Goal: Information Seeking & Learning: Learn about a topic

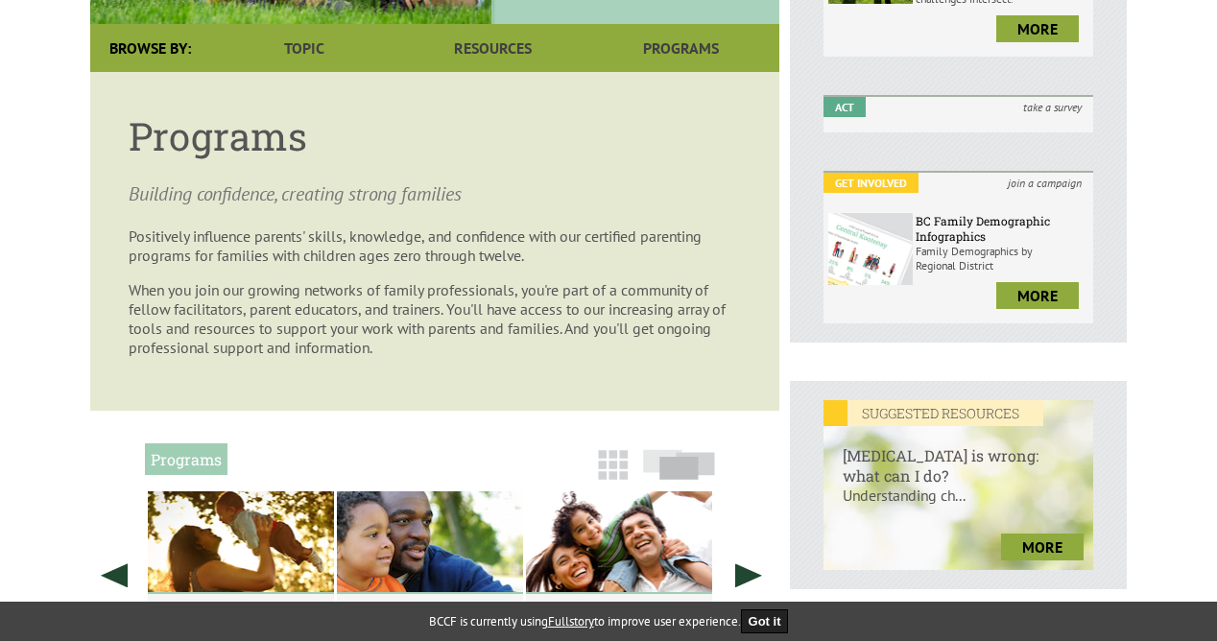
scroll to position [695, 0]
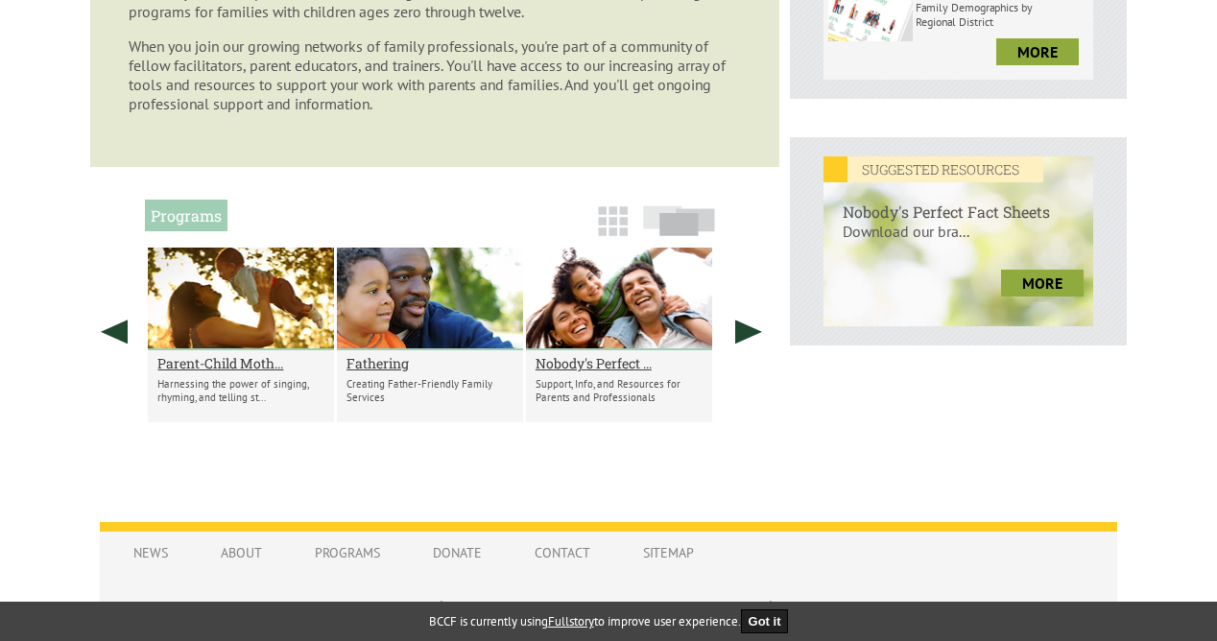
click at [638, 320] on div at bounding box center [619, 299] width 186 height 103
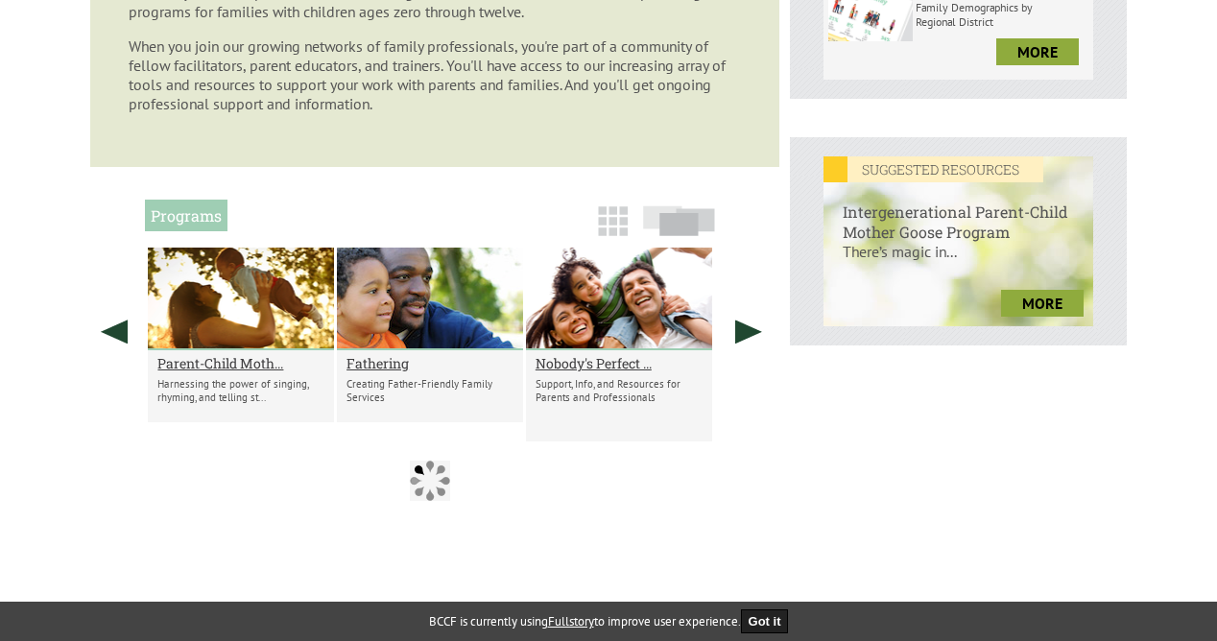
click at [638, 320] on div at bounding box center [619, 299] width 186 height 103
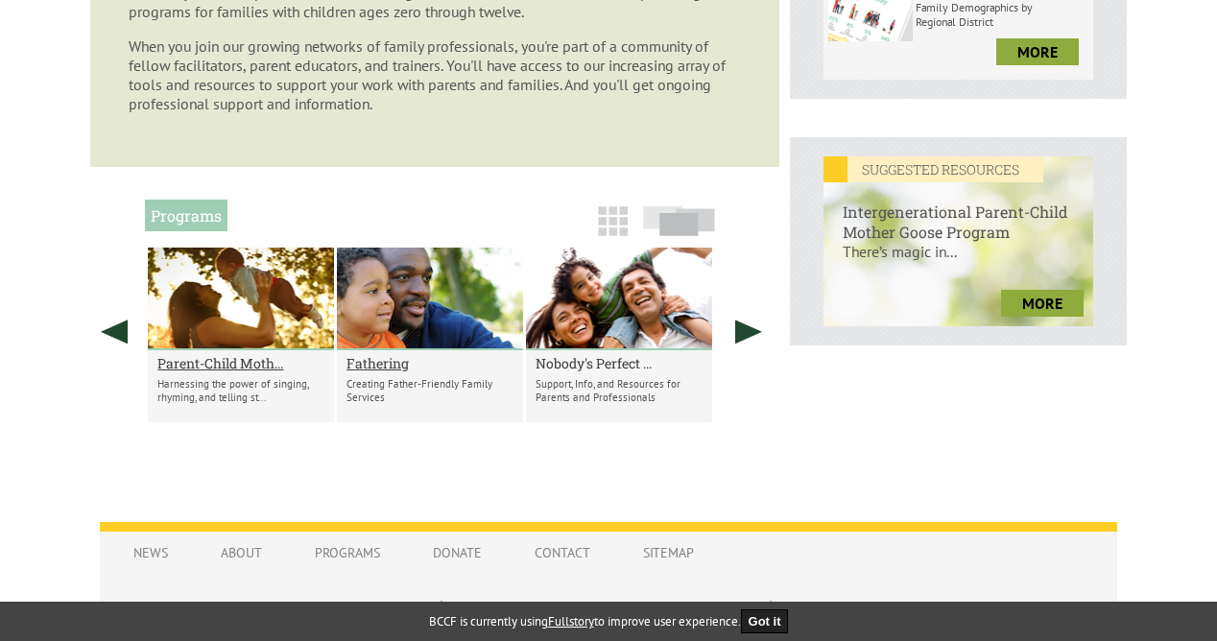
click at [614, 364] on h2 "Nobody's Perfect ..." at bounding box center [618, 363] width 167 height 18
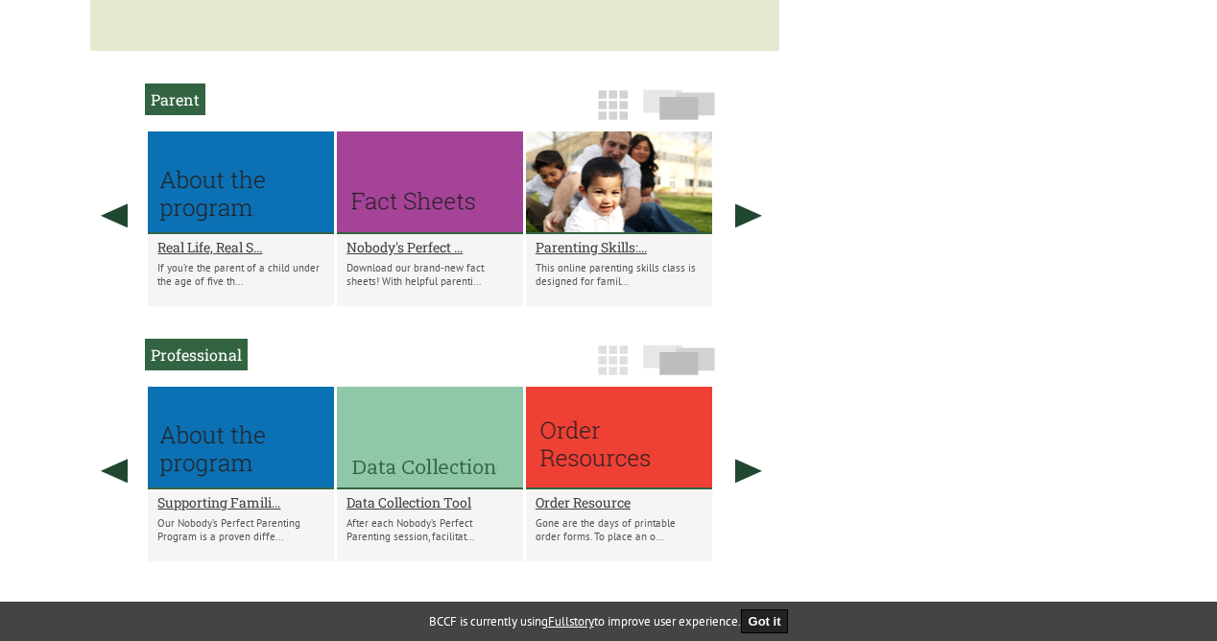
scroll to position [1179, 0]
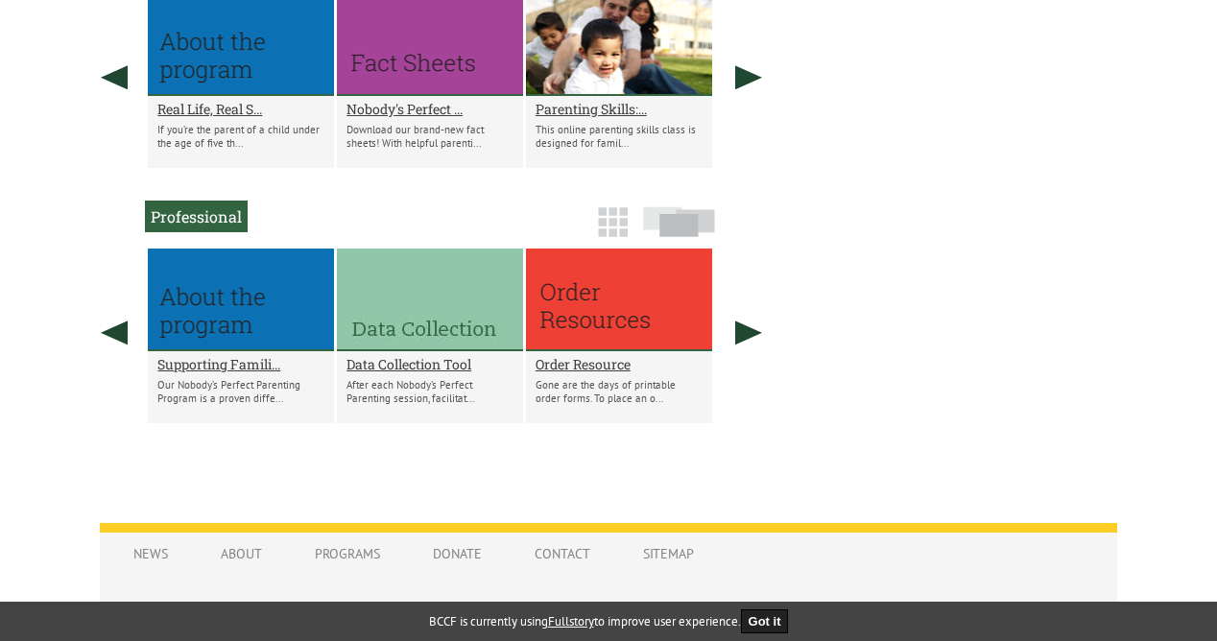
click at [621, 326] on div at bounding box center [619, 300] width 186 height 103
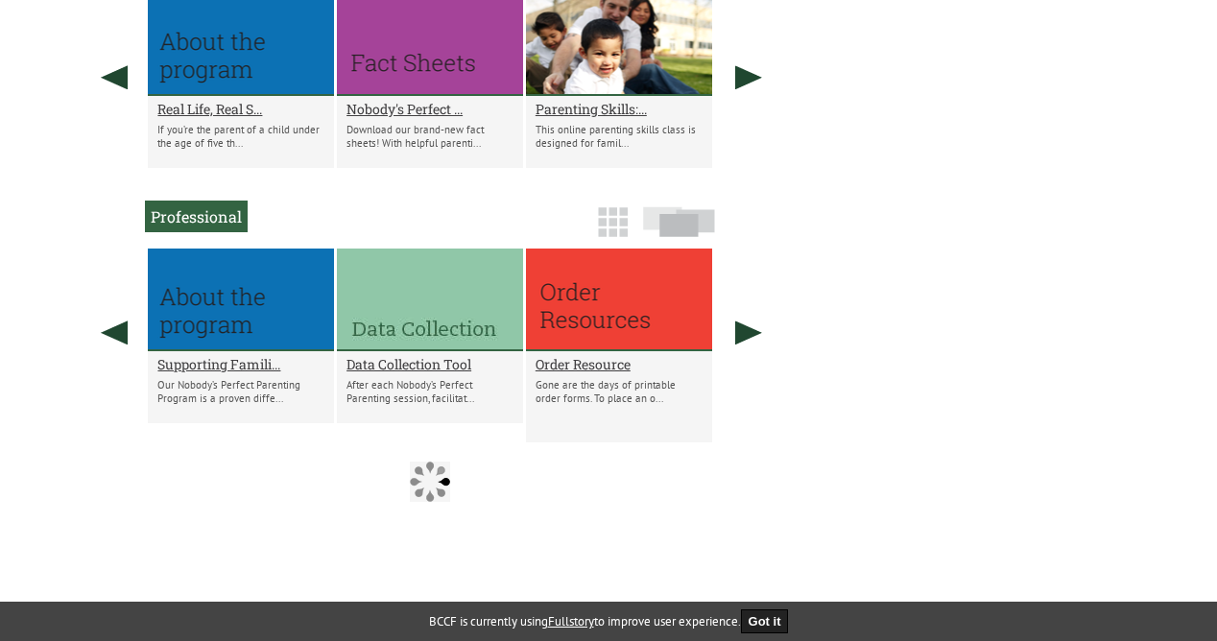
click at [621, 326] on div at bounding box center [619, 300] width 186 height 103
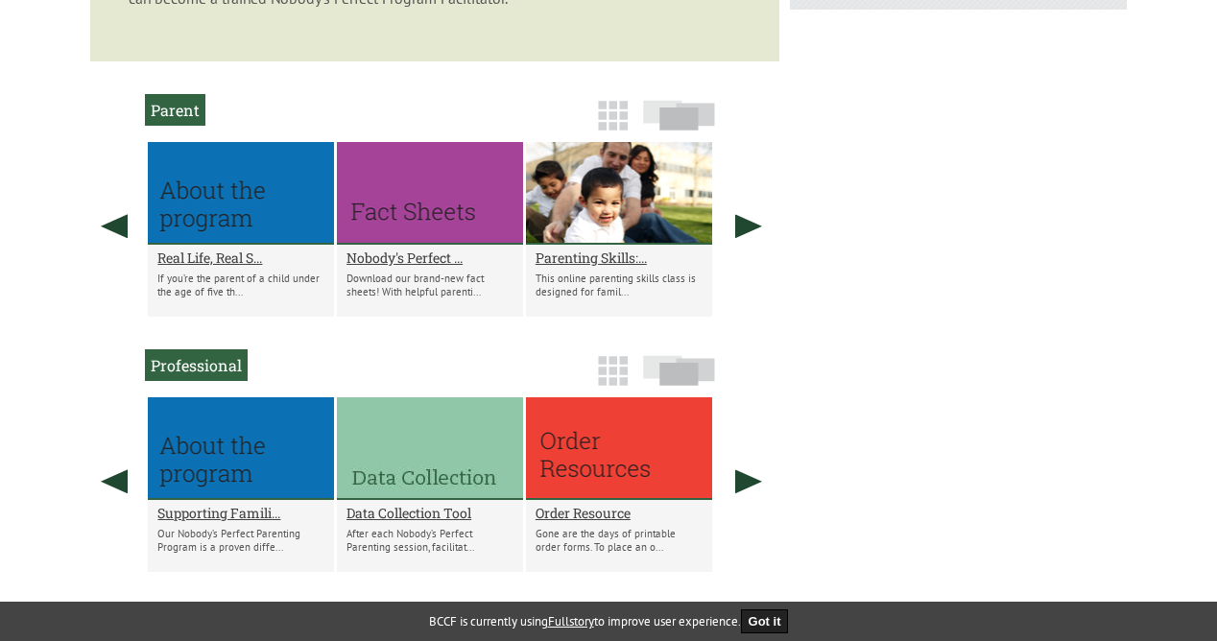
scroll to position [1026, 0]
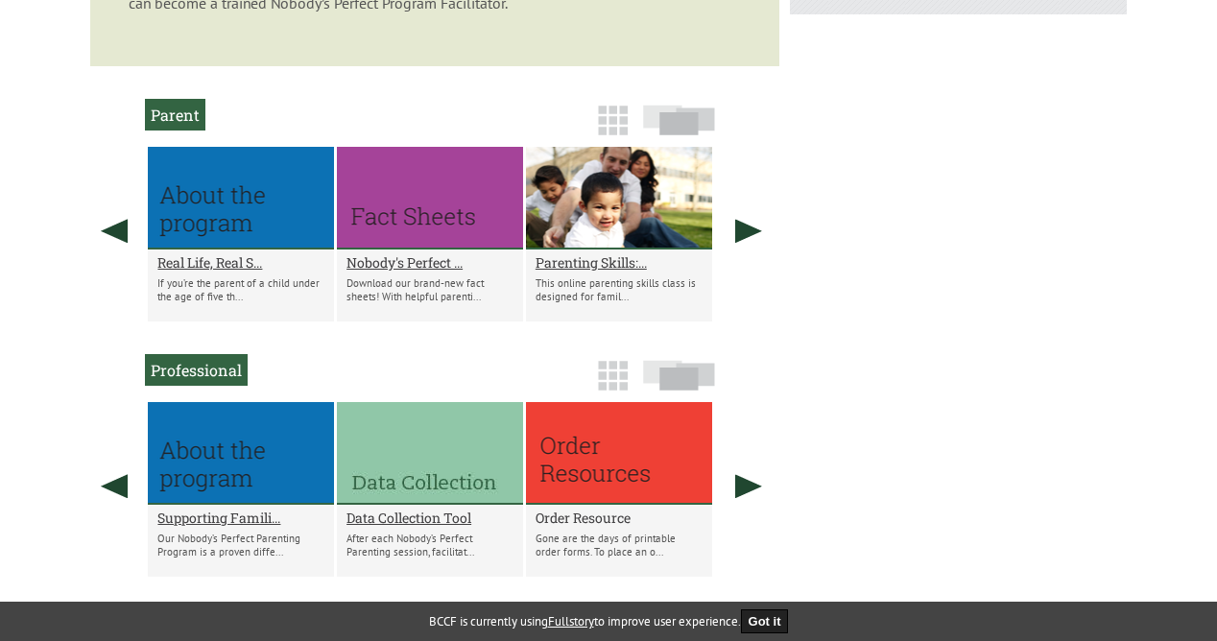
click at [609, 523] on h2 "Order Resource" at bounding box center [618, 518] width 167 height 18
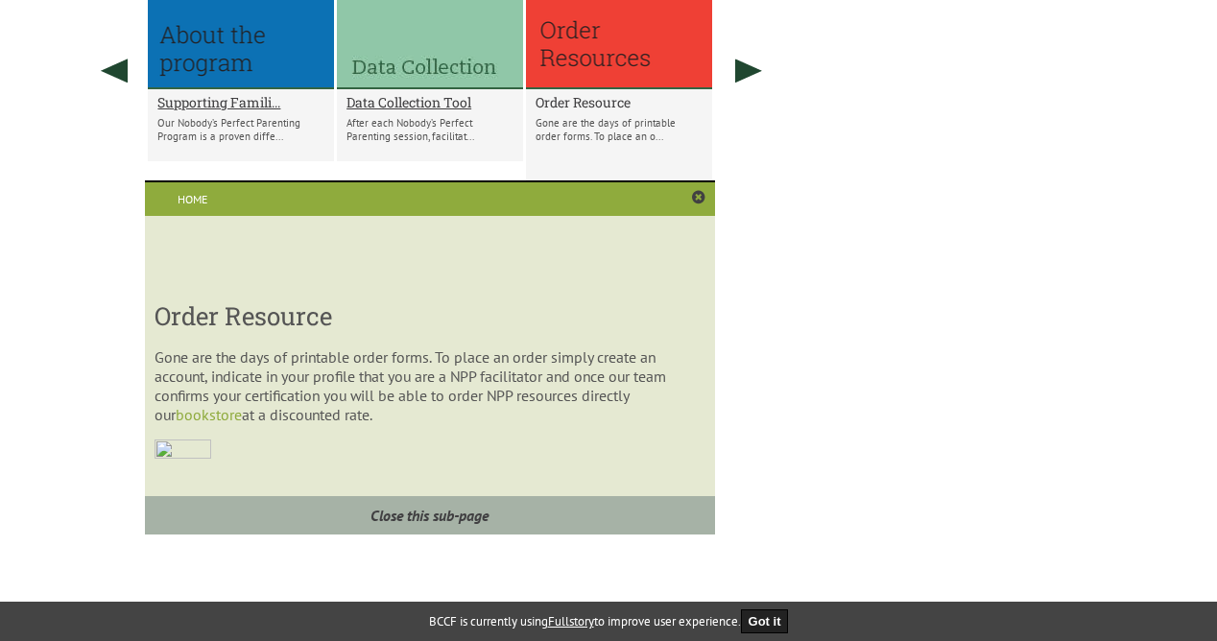
scroll to position [1468, 0]
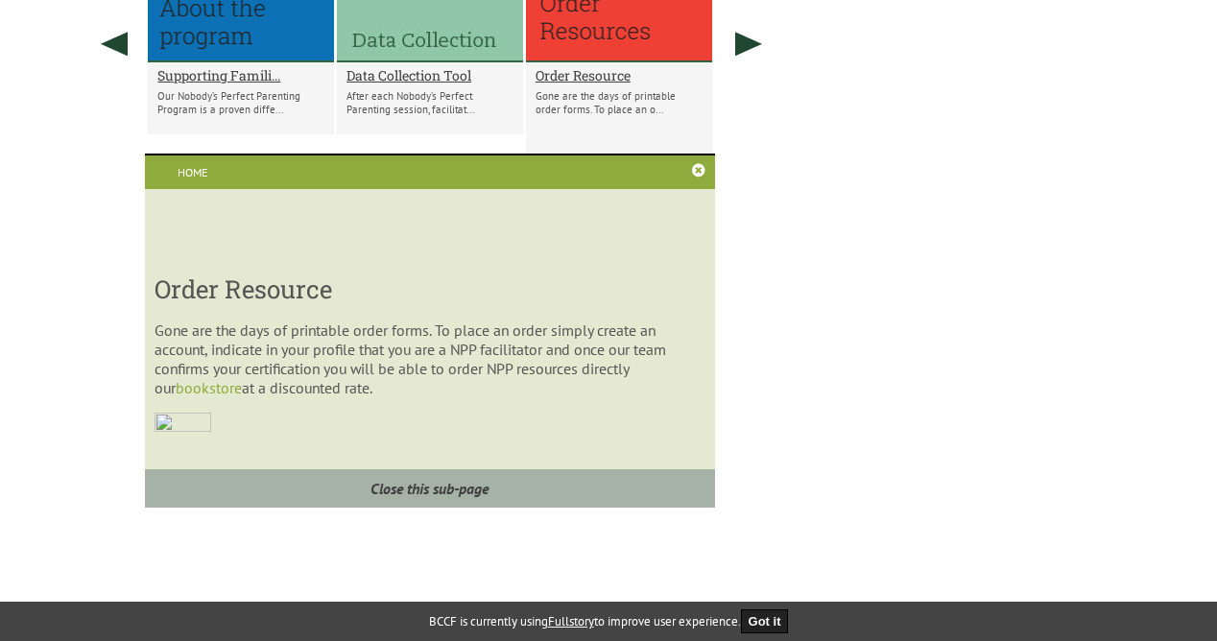
click at [700, 169] on link at bounding box center [698, 170] width 13 height 15
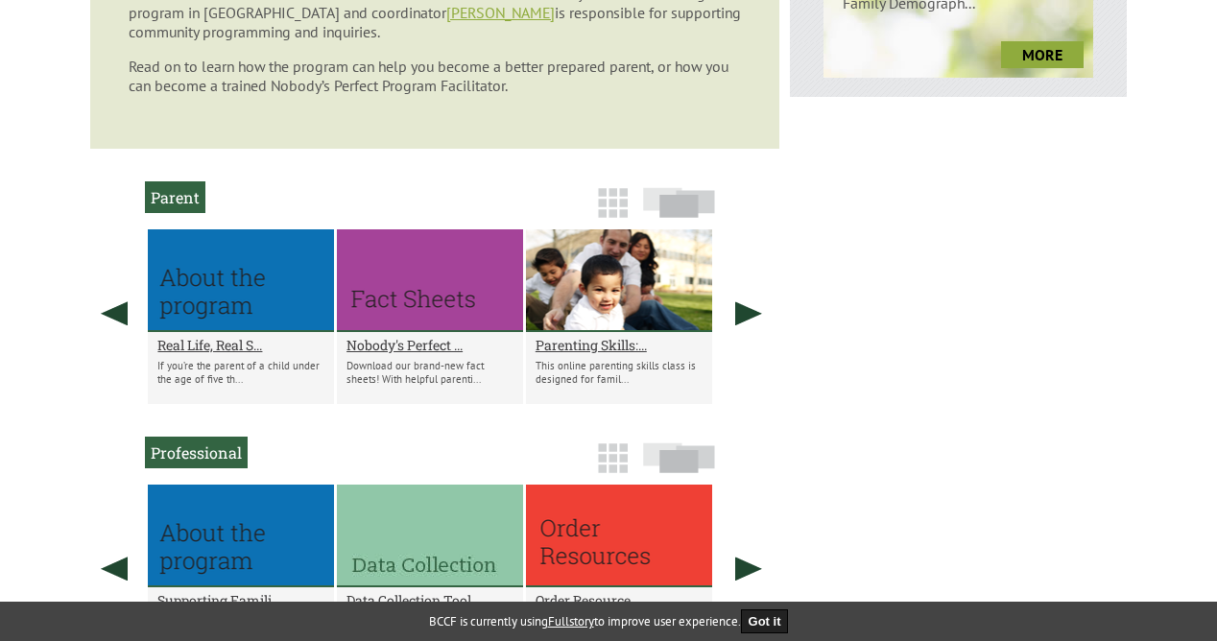
scroll to position [964, 0]
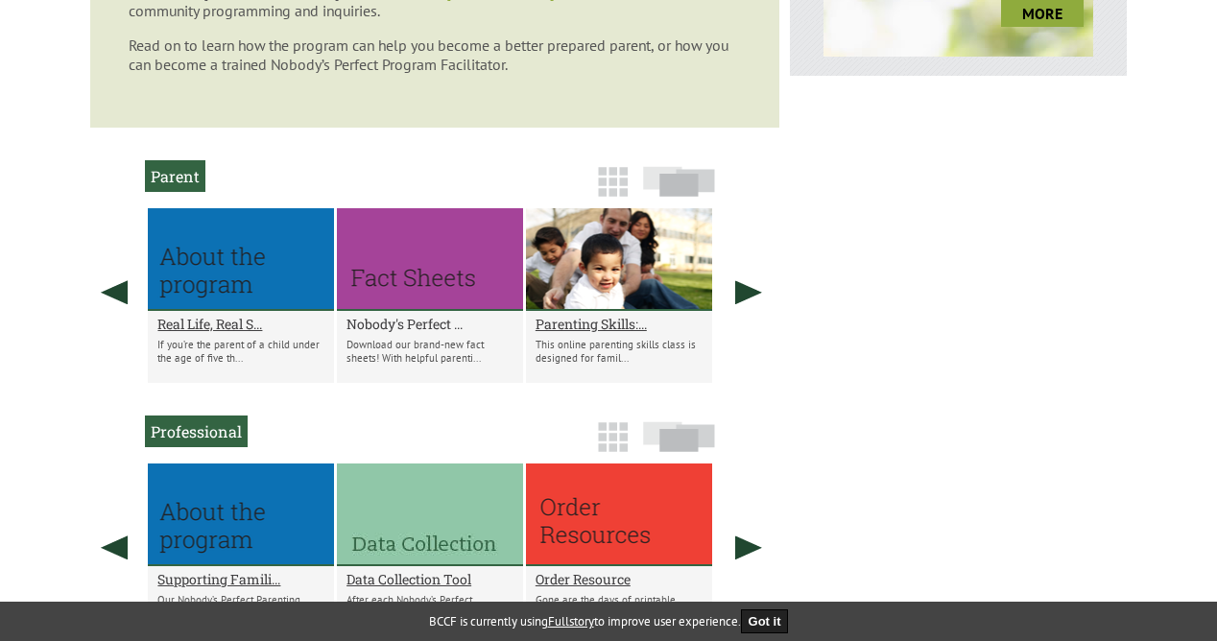
click at [425, 322] on h2 "Nobody's Perfect ..." at bounding box center [429, 324] width 167 height 18
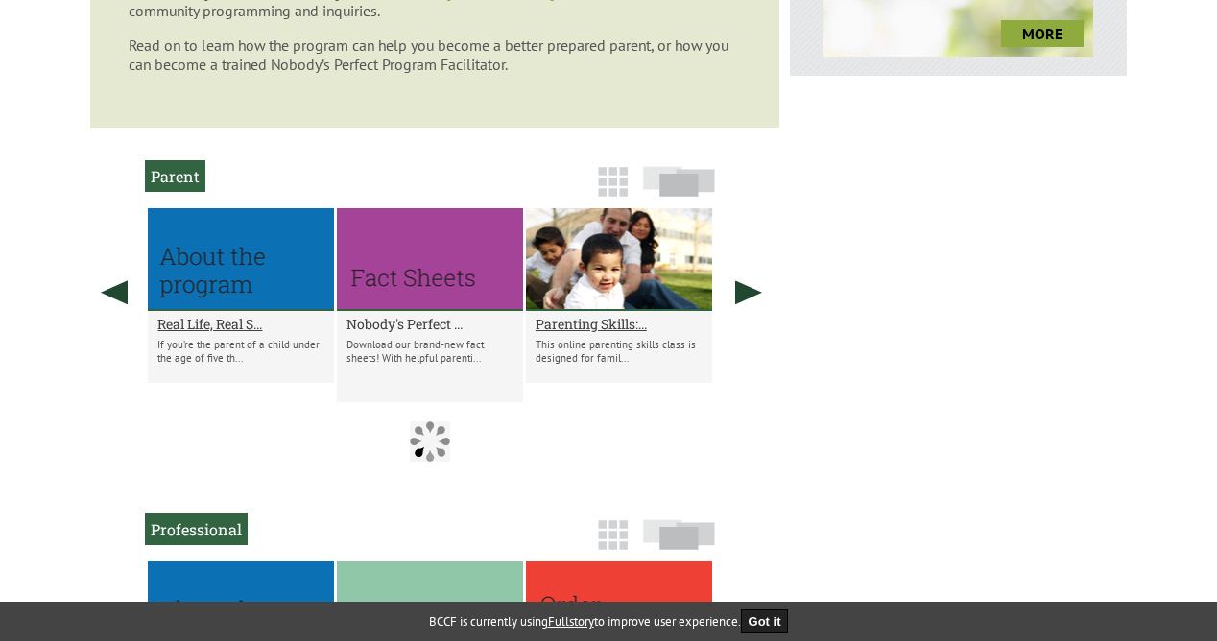
click at [425, 322] on h2 "Nobody's Perfect ..." at bounding box center [429, 324] width 167 height 18
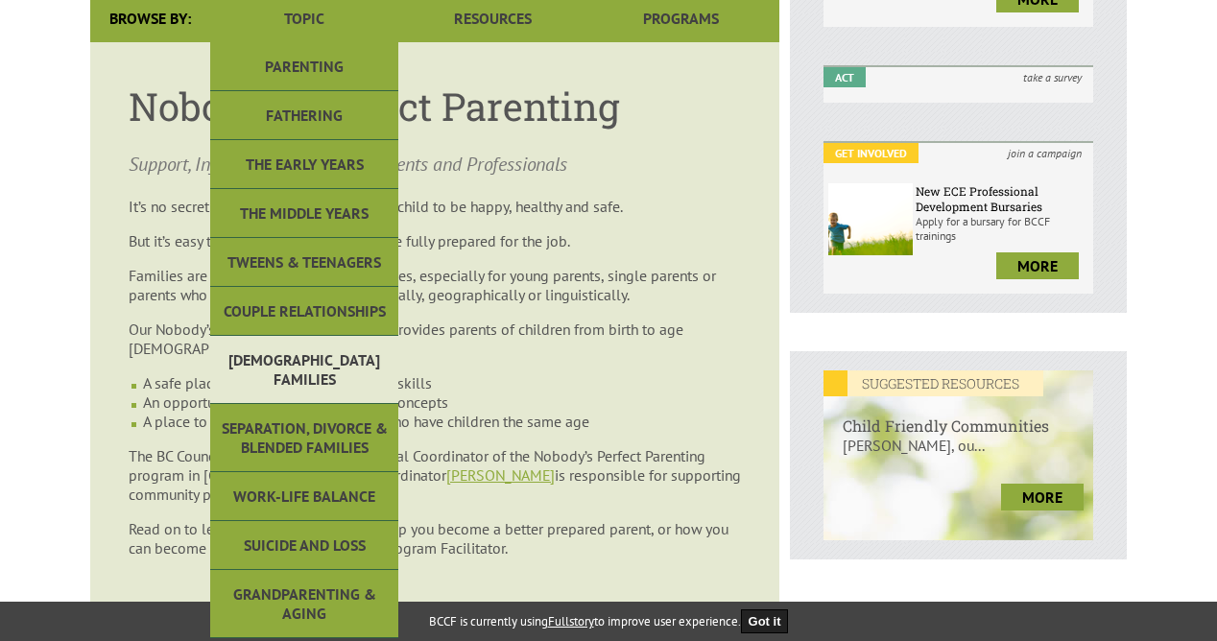
scroll to position [516, 0]
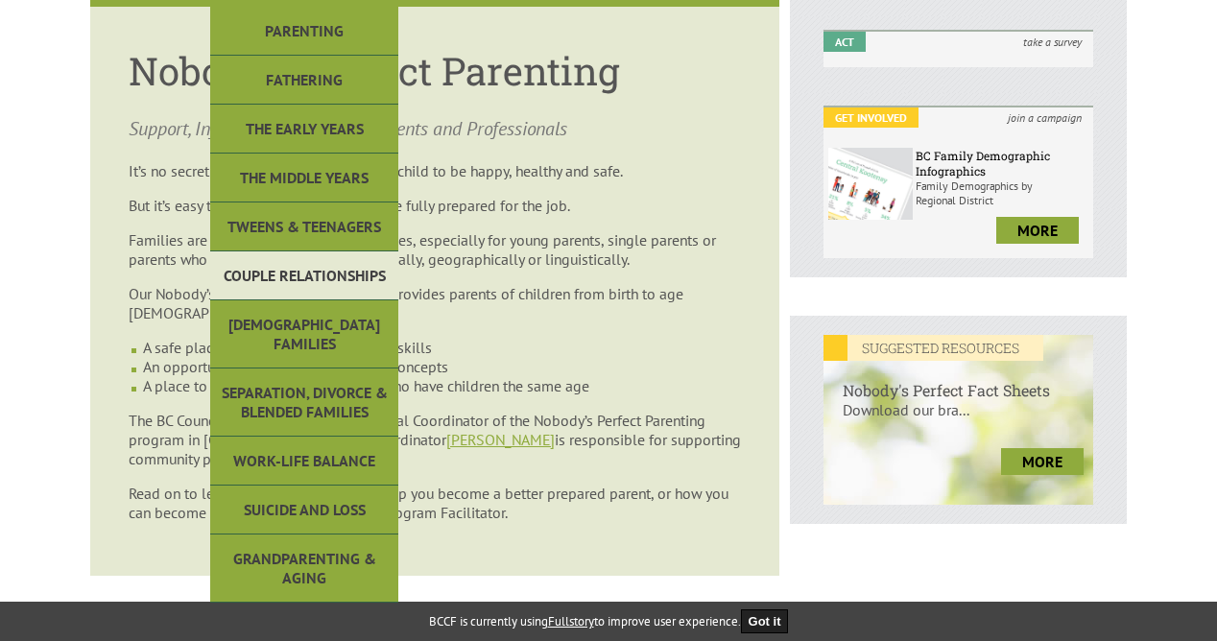
click at [310, 270] on link "Couple Relationships" at bounding box center [304, 275] width 188 height 49
click at [307, 278] on link "Couple Relationships" at bounding box center [304, 275] width 188 height 49
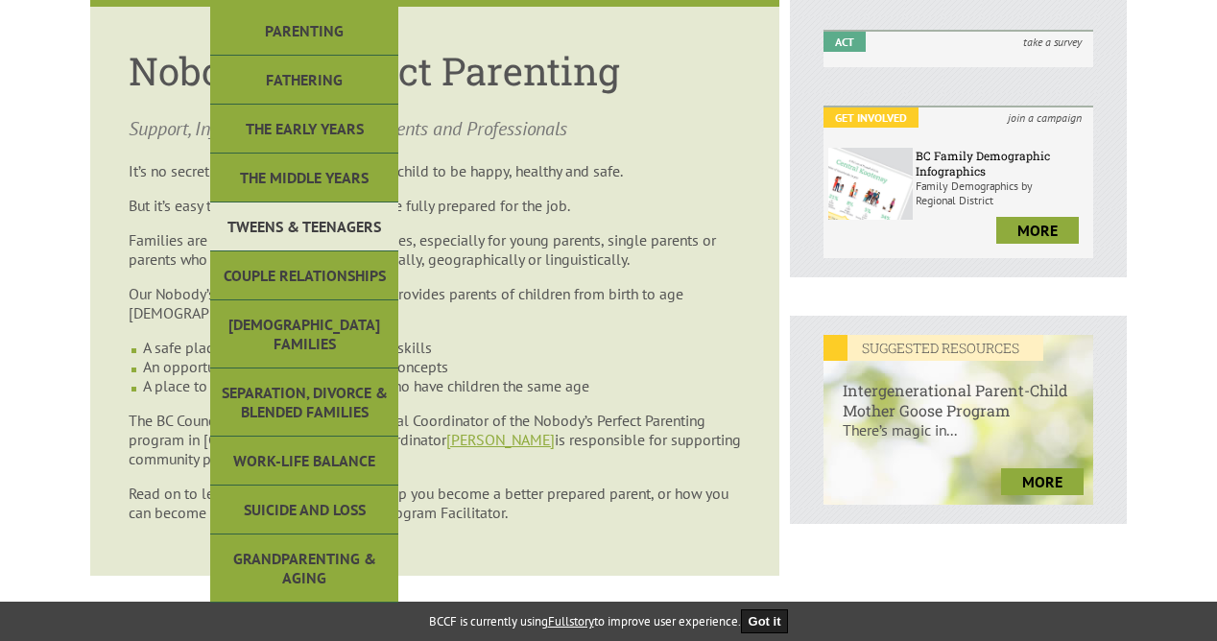
click at [314, 224] on link "Tweens & Teenagers" at bounding box center [304, 226] width 188 height 49
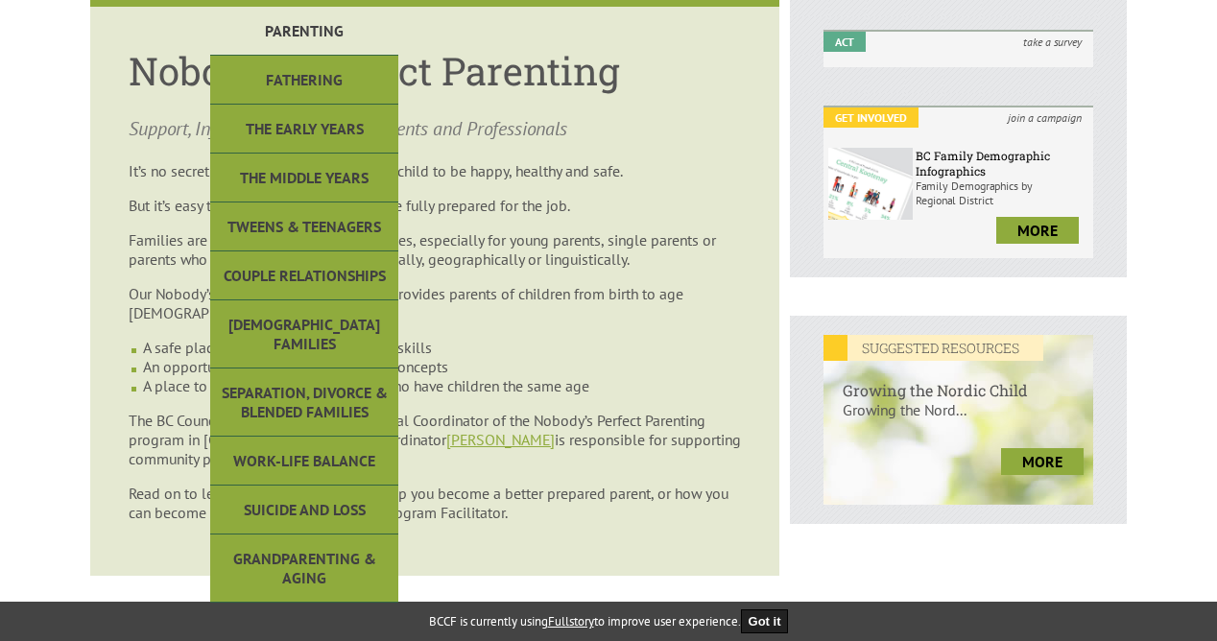
click at [337, 28] on link "Parenting" at bounding box center [304, 31] width 188 height 49
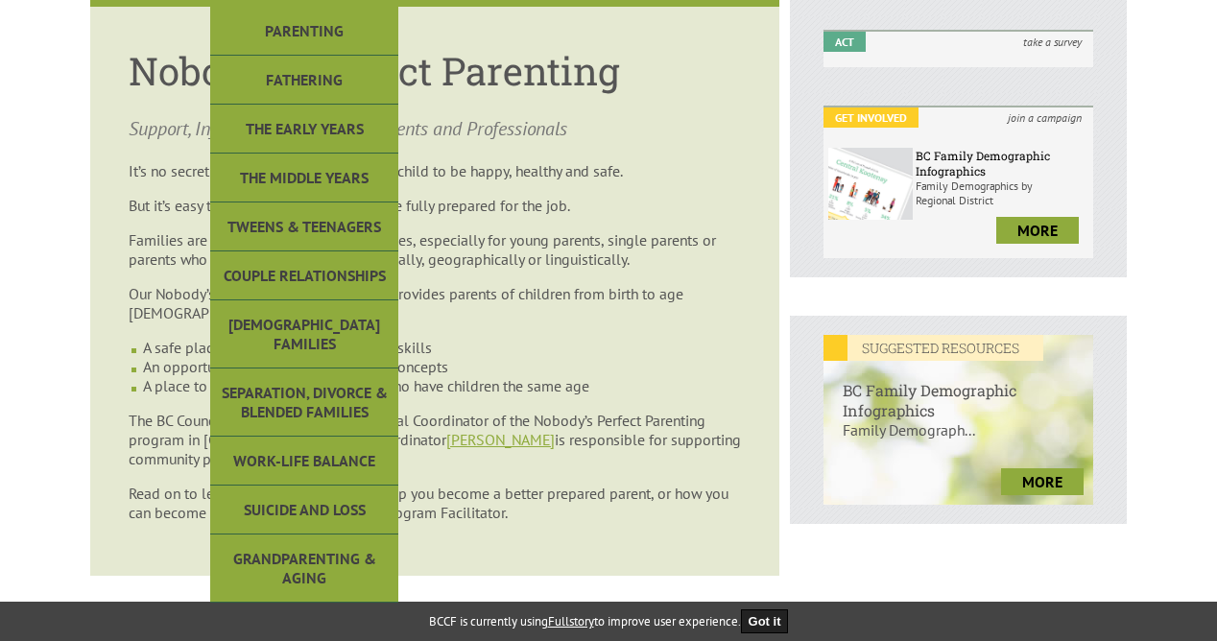
click at [643, 178] on p "It’s no secret that every parent wants their child to be happy, healthy and saf…" at bounding box center [435, 170] width 612 height 19
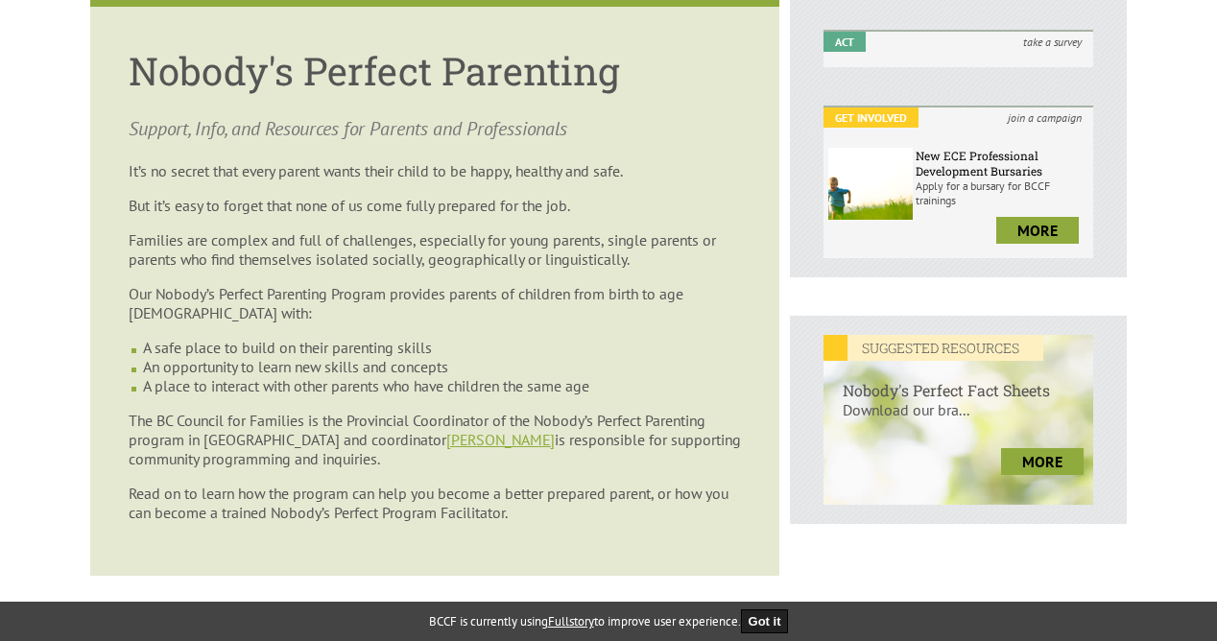
click at [281, 229] on article "Nobody's Perfect Parenting Support, Info, and Resources for Parents and Profess…" at bounding box center [434, 291] width 689 height 569
